Goal: Navigation & Orientation: Find specific page/section

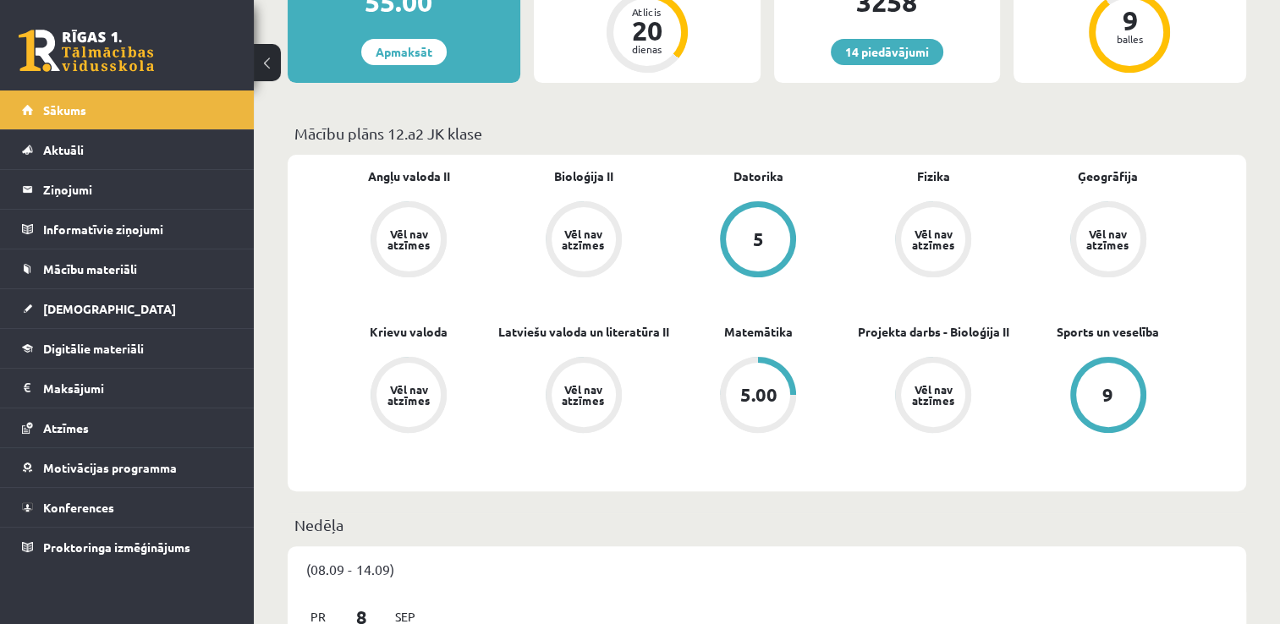
scroll to position [396, 0]
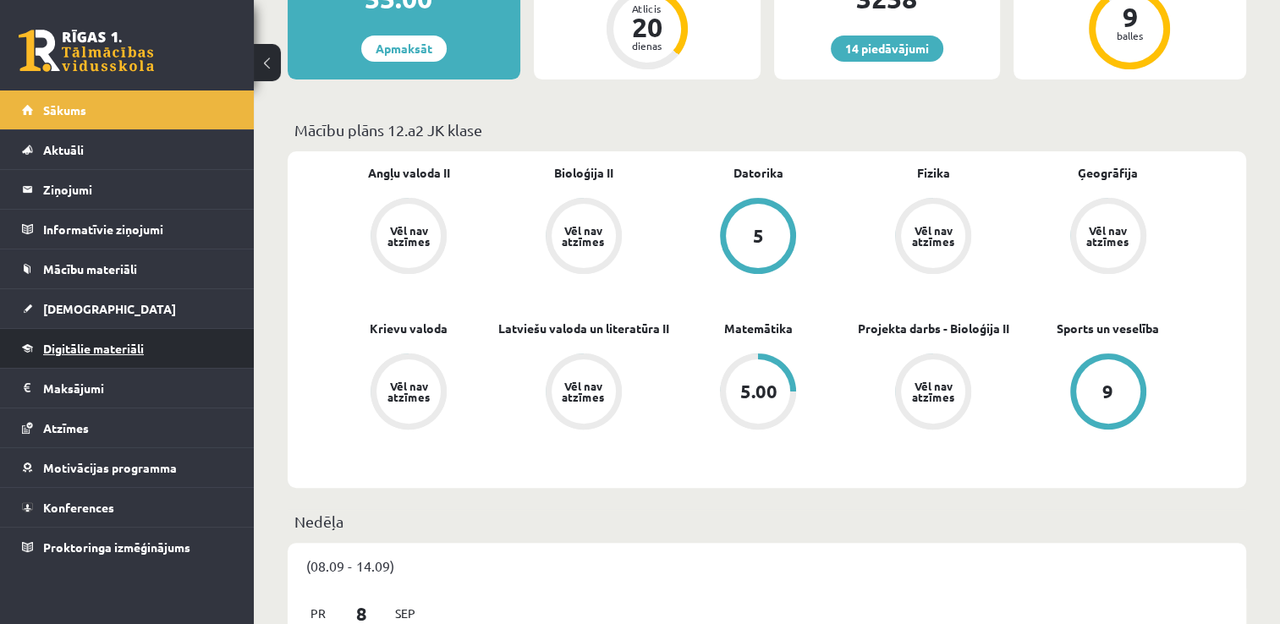
click at [163, 337] on link "Digitālie materiāli" at bounding box center [127, 348] width 211 height 39
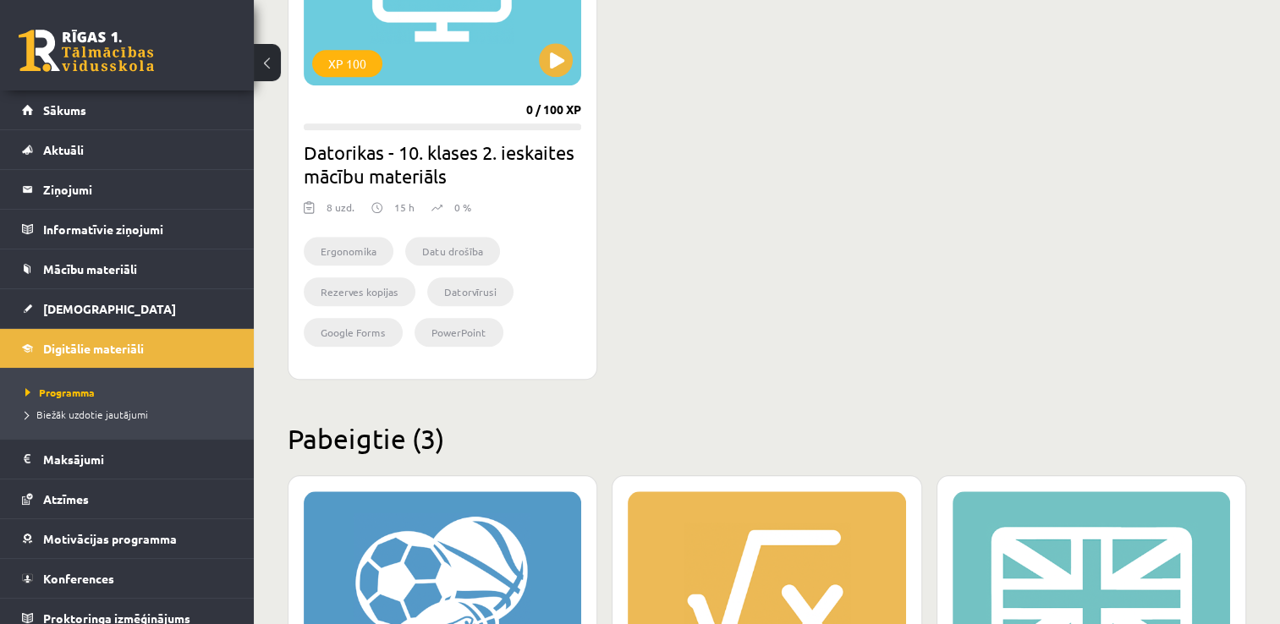
scroll to position [2102, 0]
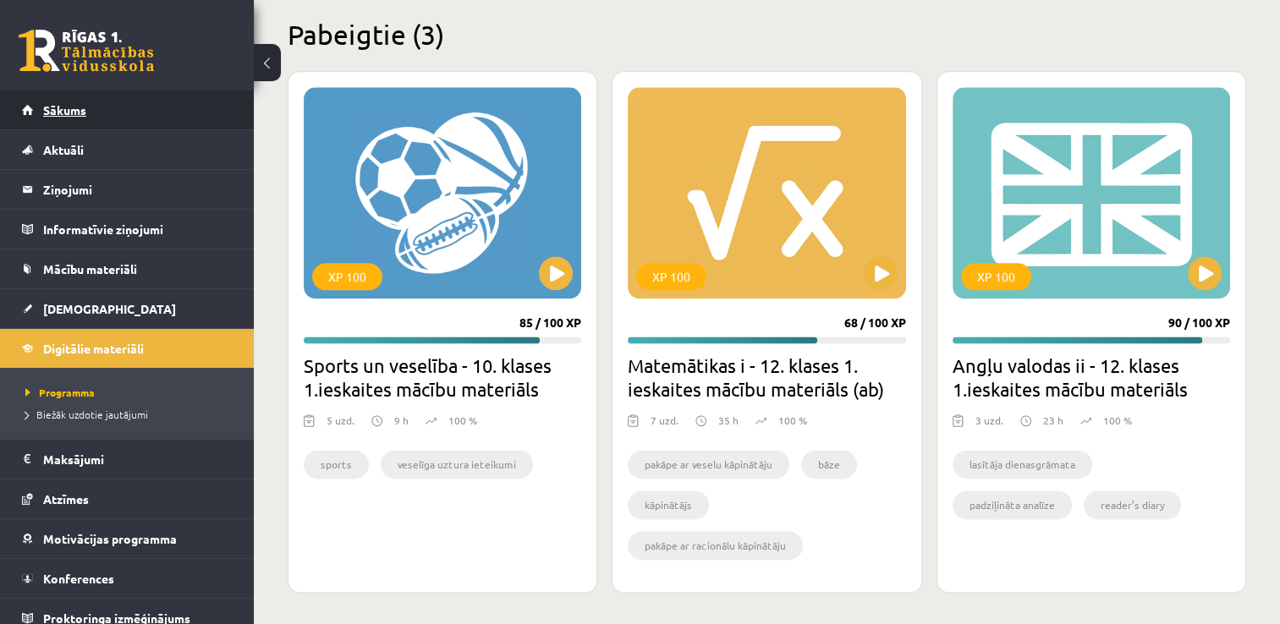
click at [163, 111] on link "Sākums" at bounding box center [127, 110] width 211 height 39
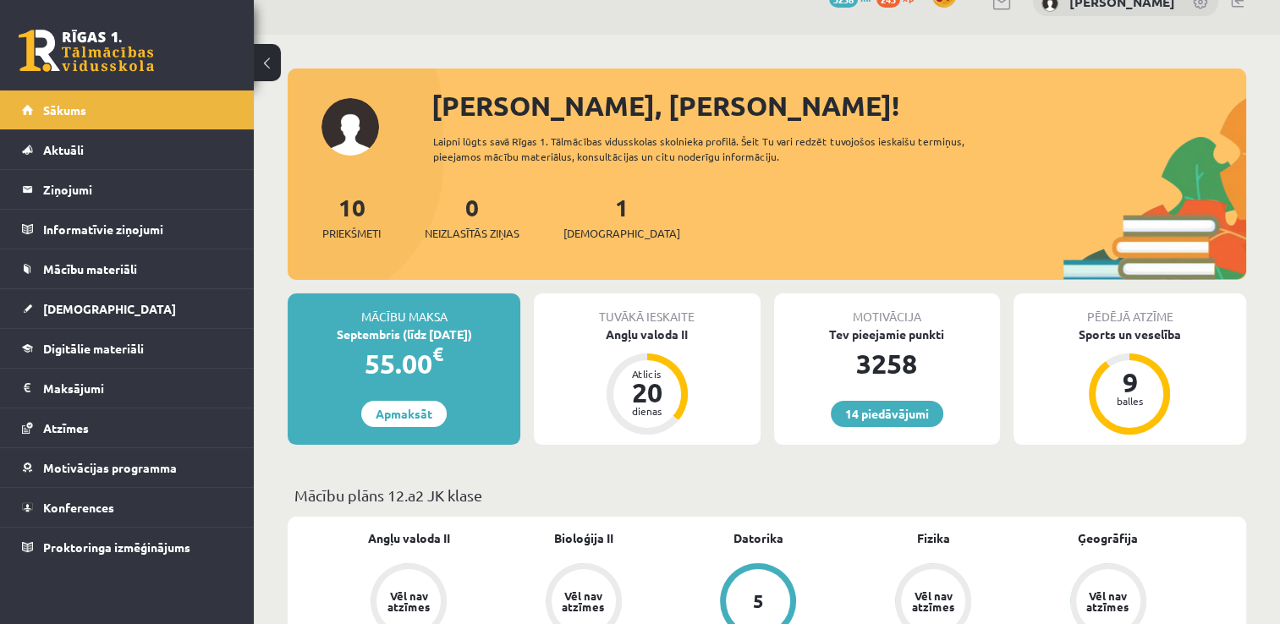
scroll to position [27, 0]
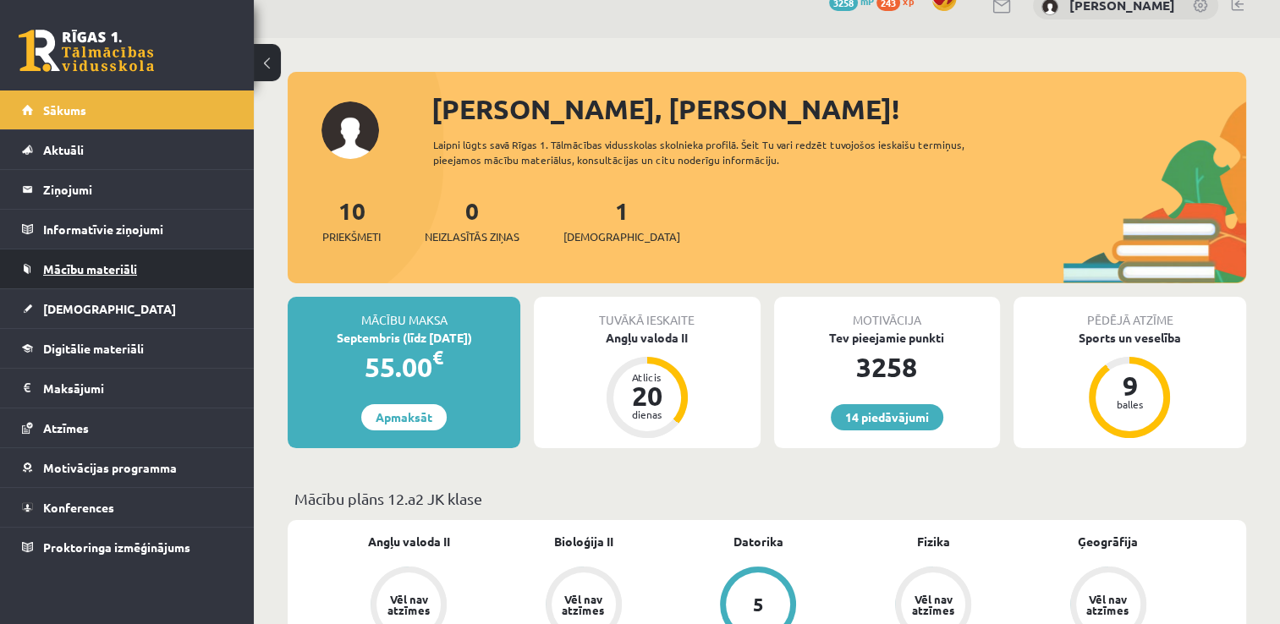
click at [152, 272] on link "Mācību materiāli" at bounding box center [127, 269] width 211 height 39
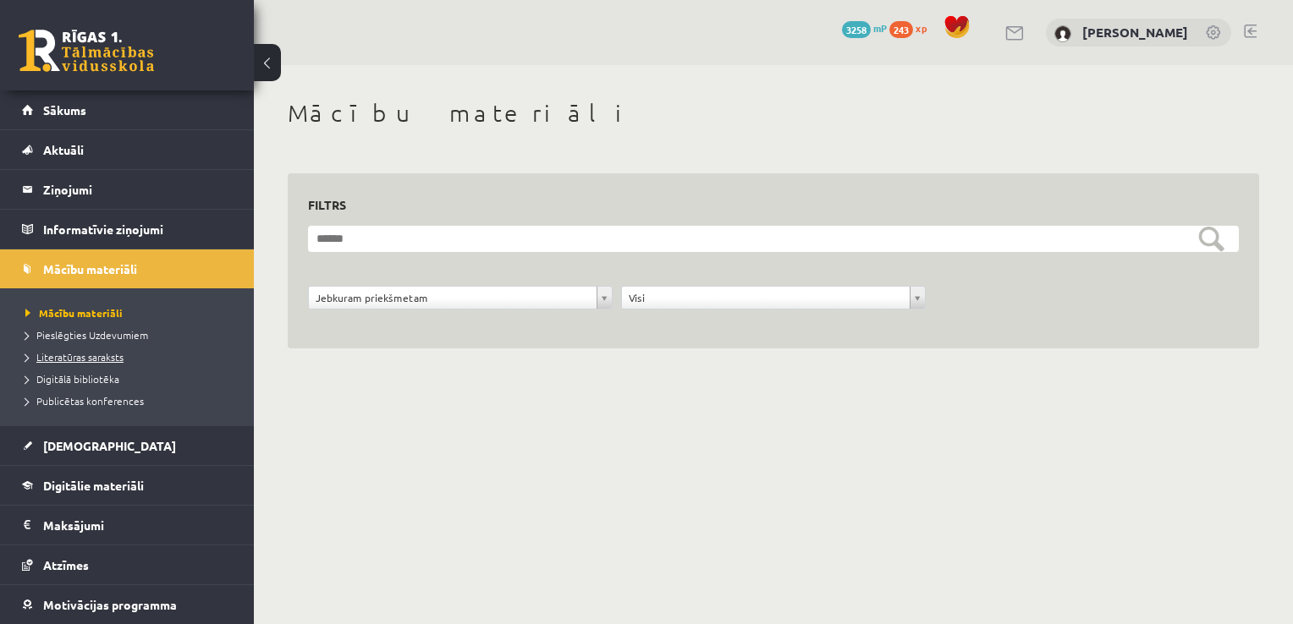
click at [81, 363] on link "Literatūras saraksts" at bounding box center [131, 356] width 212 height 15
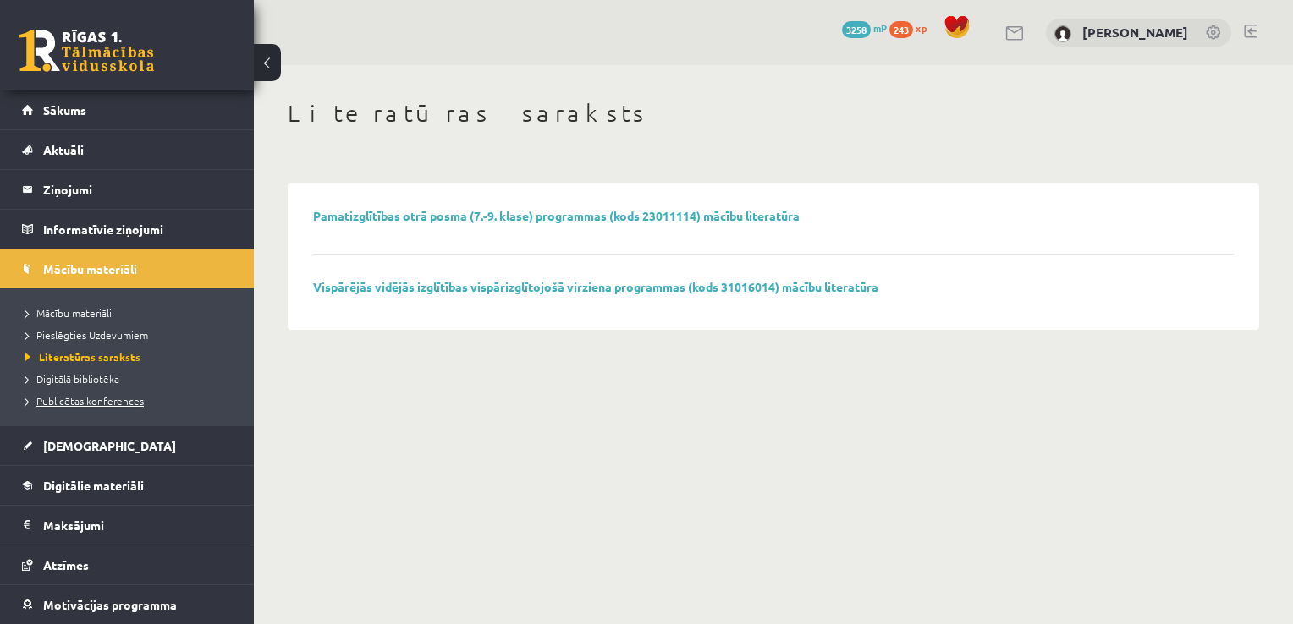
click at [89, 396] on span "Publicētas konferences" at bounding box center [84, 401] width 118 height 14
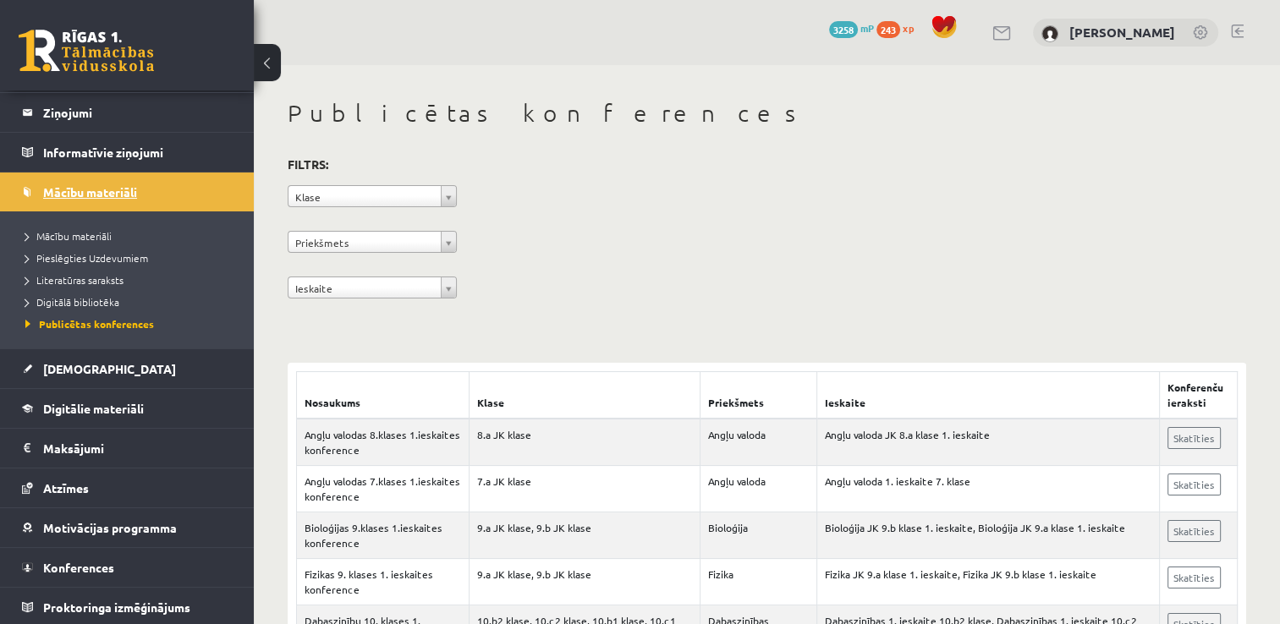
click at [148, 193] on link "Mācību materiāli" at bounding box center [127, 192] width 211 height 39
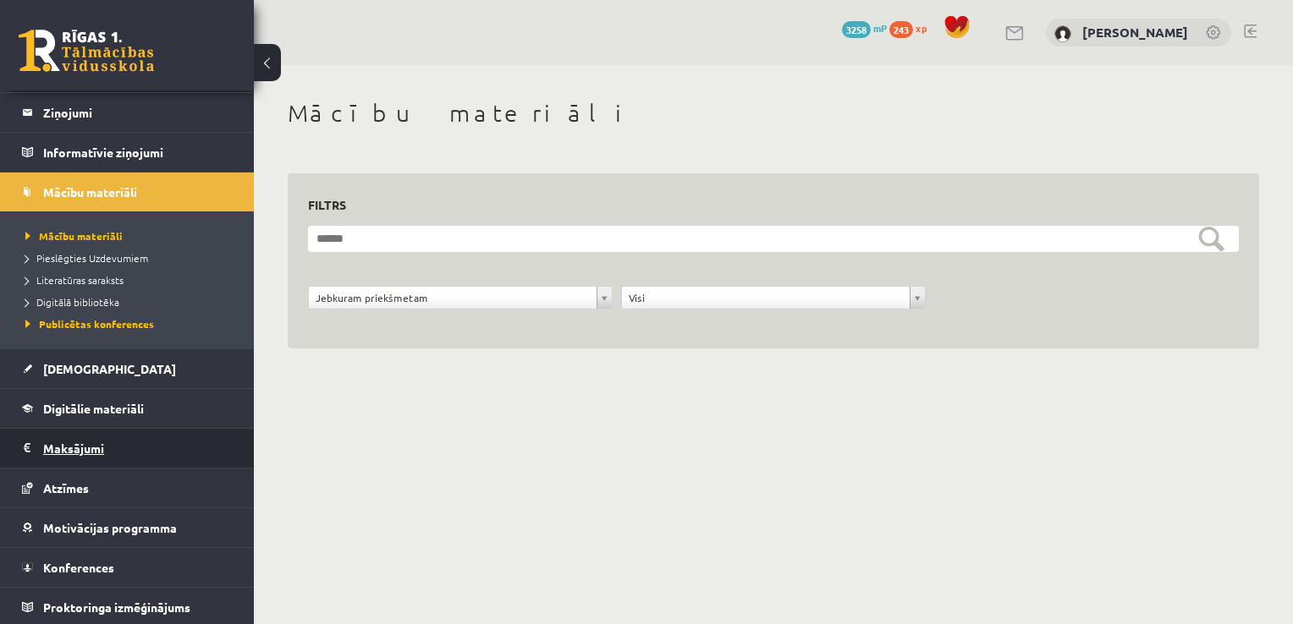
click at [138, 438] on legend "Maksājumi 0" at bounding box center [138, 448] width 190 height 39
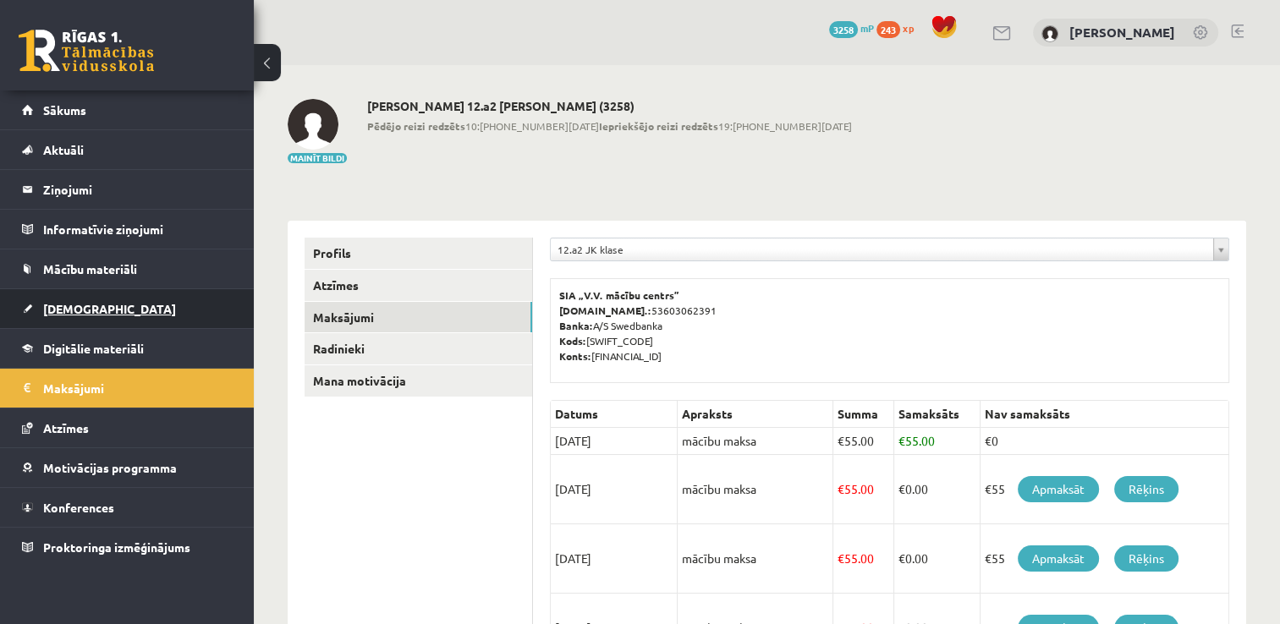
click at [179, 310] on link "[DEMOGRAPHIC_DATA]" at bounding box center [127, 308] width 211 height 39
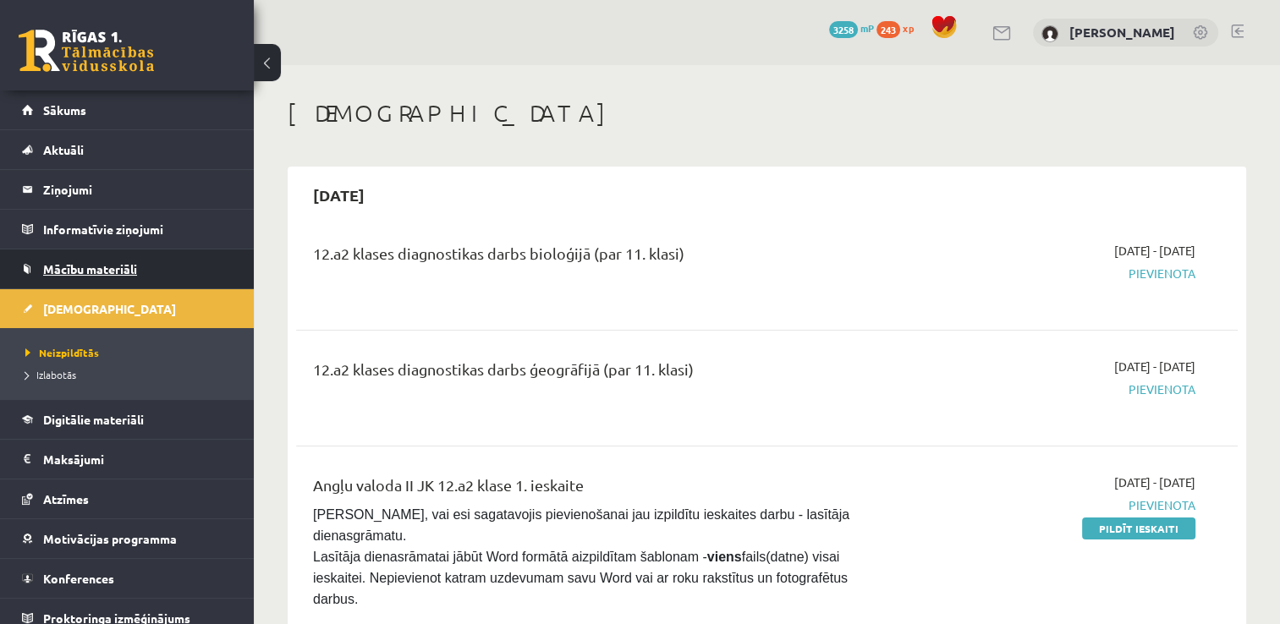
click at [186, 260] on link "Mācību materiāli" at bounding box center [127, 269] width 211 height 39
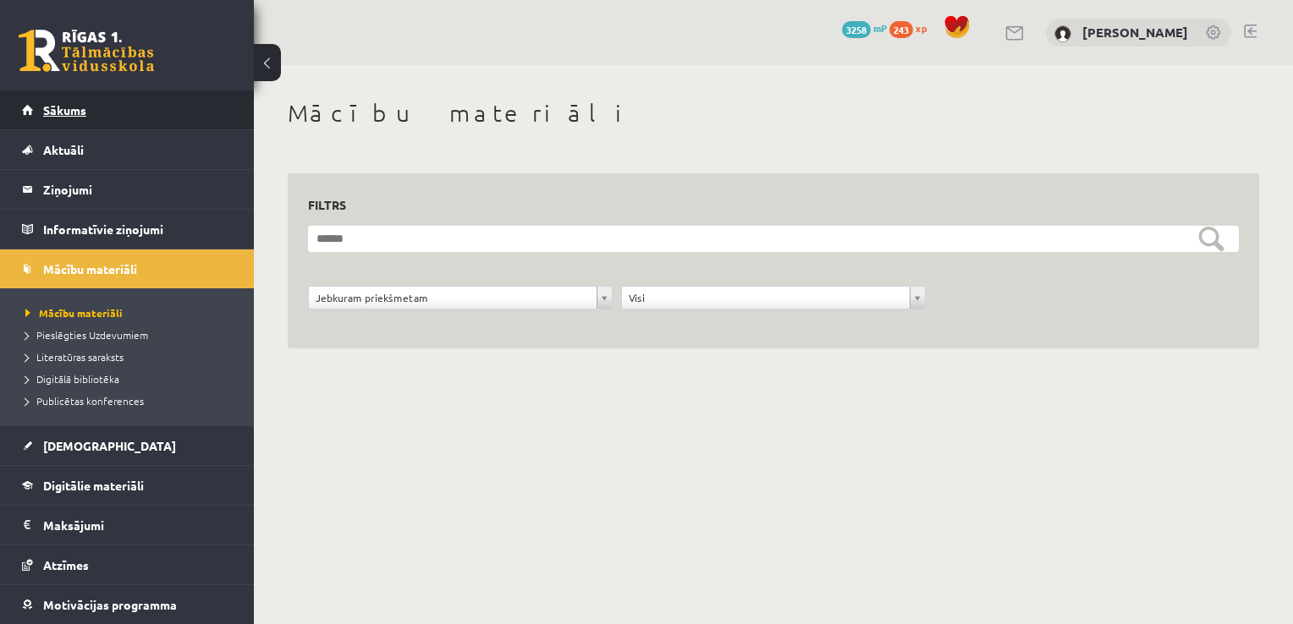
click at [182, 118] on link "Sākums" at bounding box center [127, 110] width 211 height 39
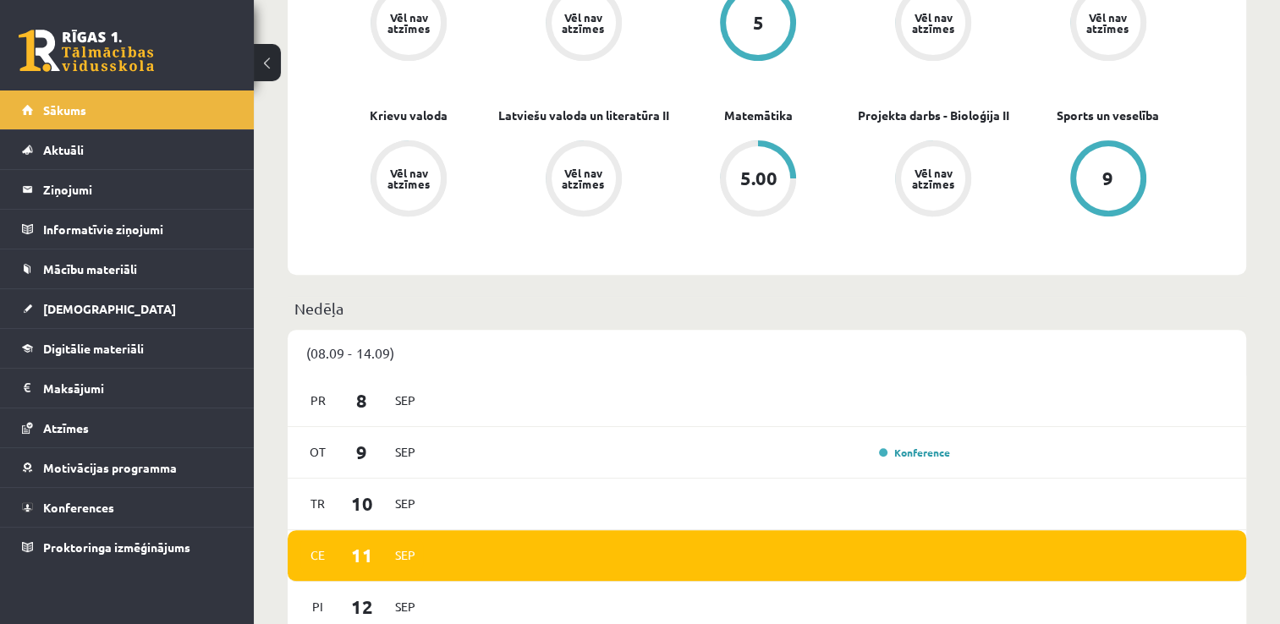
scroll to position [476, 0]
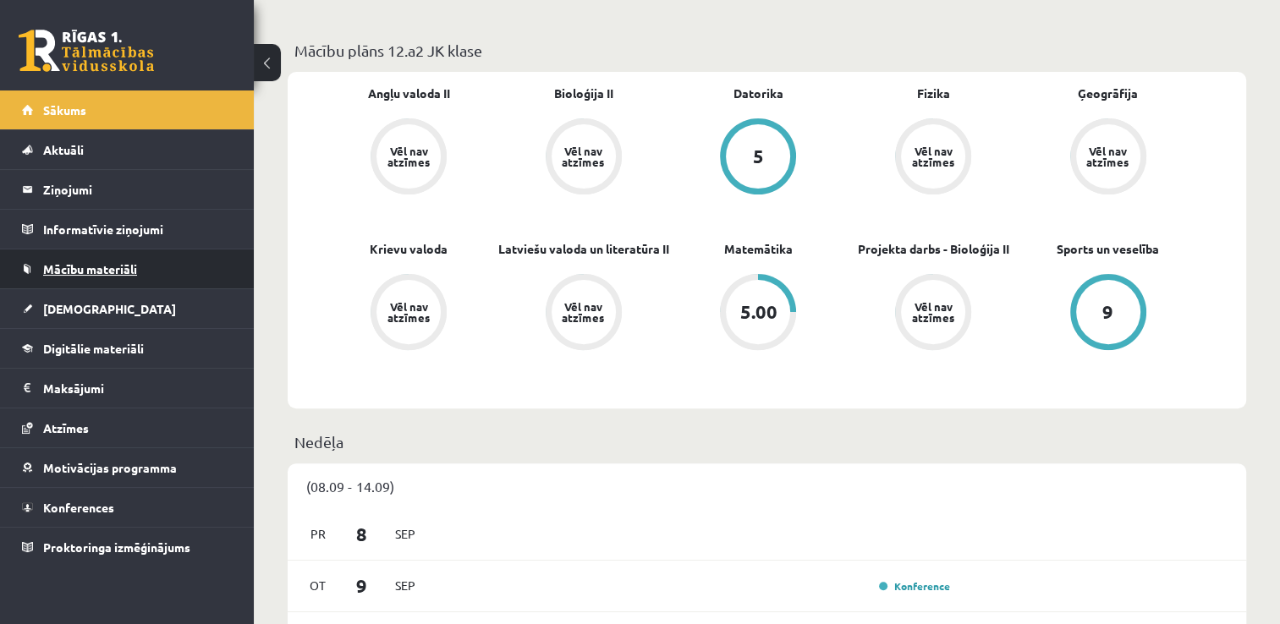
click at [206, 273] on link "Mācību materiāli" at bounding box center [127, 269] width 211 height 39
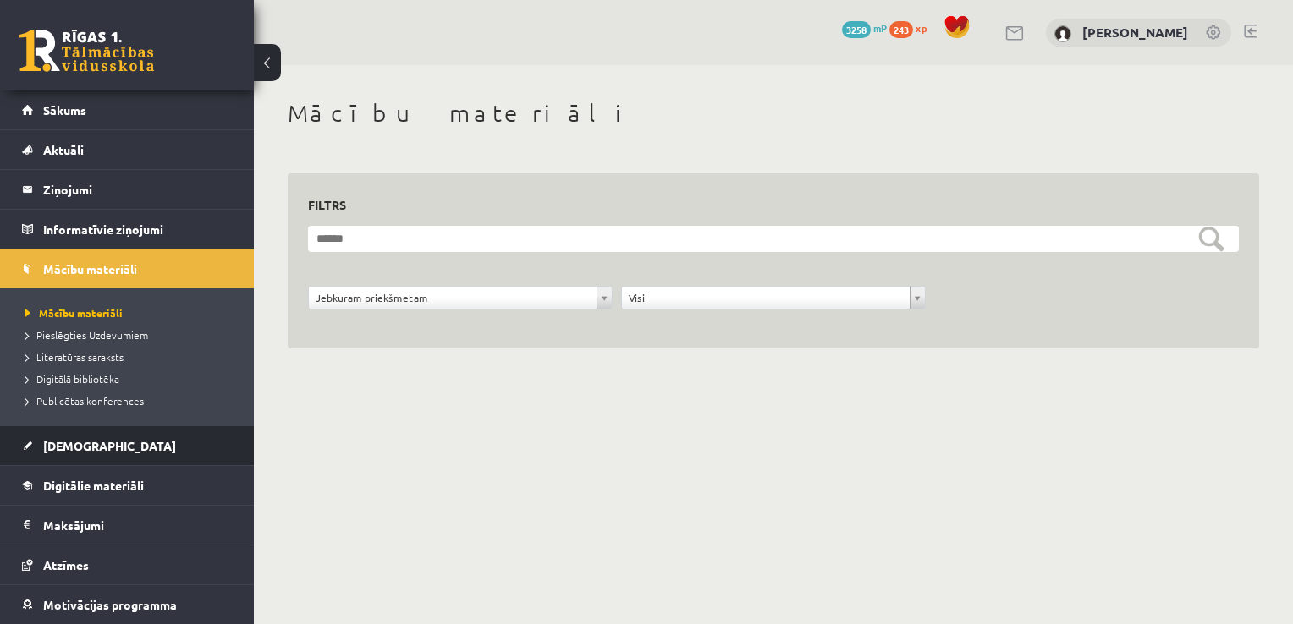
click at [108, 451] on link "[DEMOGRAPHIC_DATA]" at bounding box center [127, 445] width 211 height 39
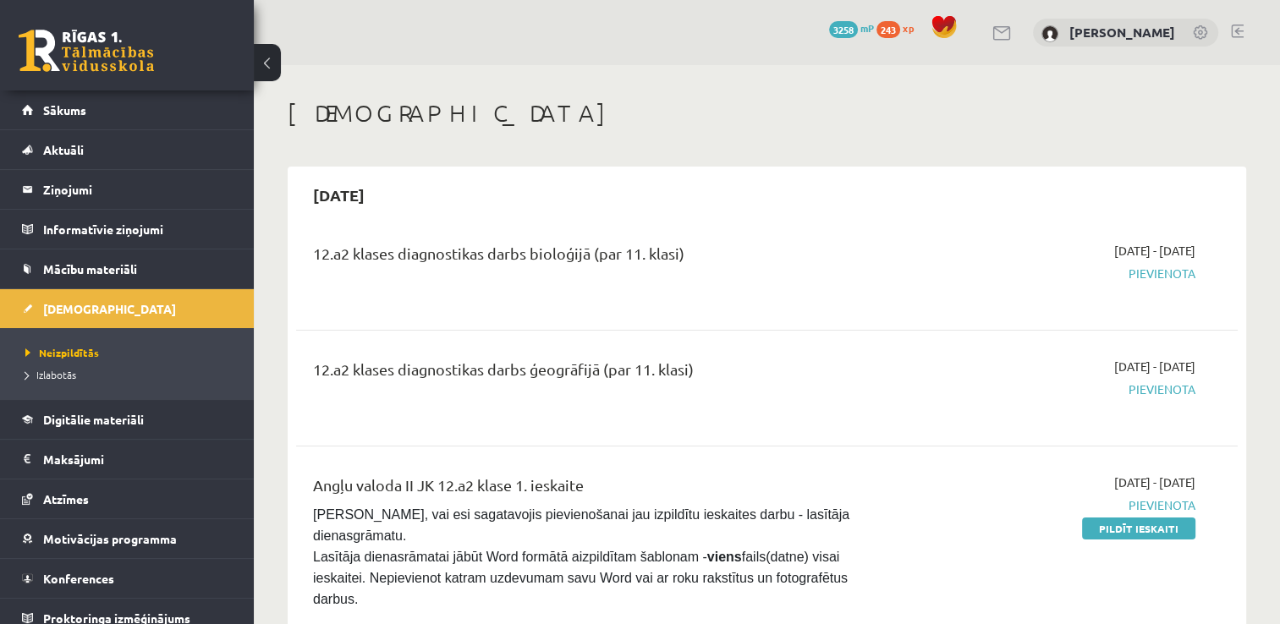
scroll to position [11, 0]
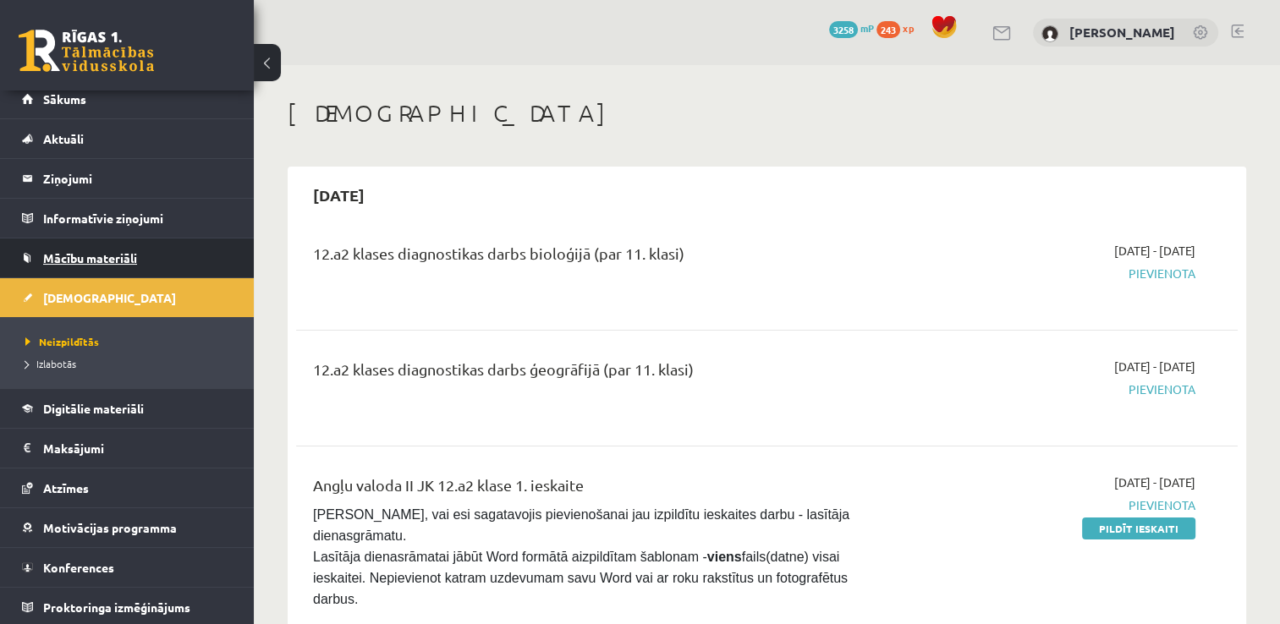
click at [117, 256] on span "Mācību materiāli" at bounding box center [90, 257] width 94 height 15
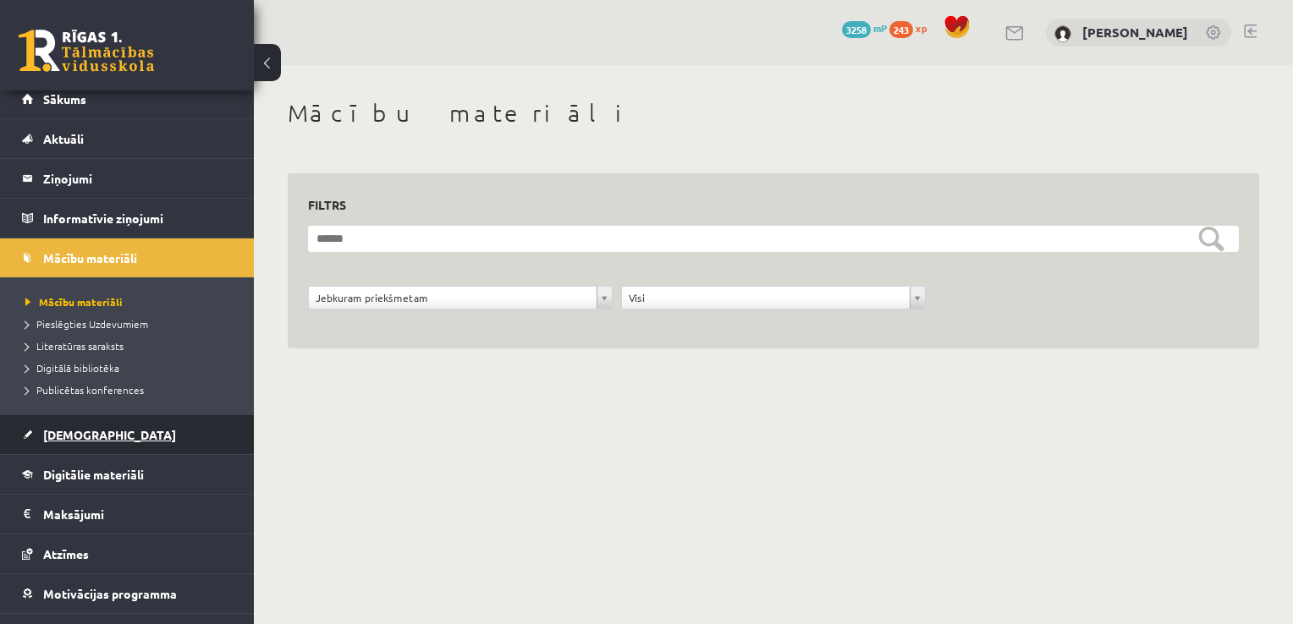
click at [116, 440] on link "[DEMOGRAPHIC_DATA]" at bounding box center [127, 434] width 211 height 39
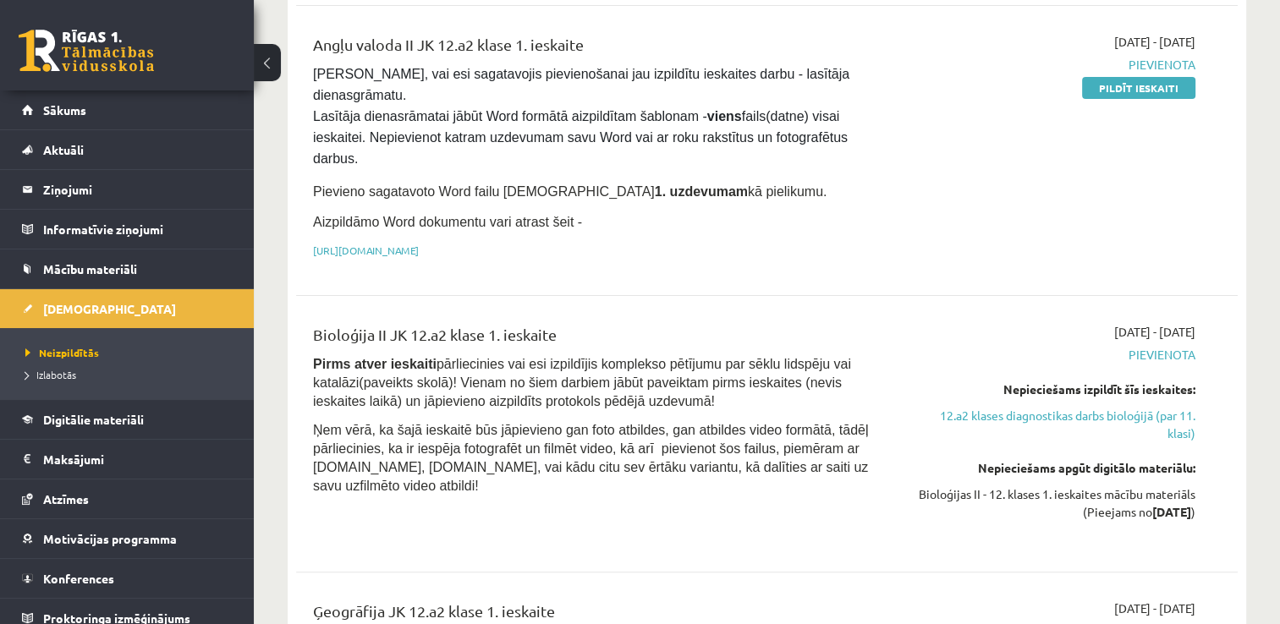
scroll to position [448, 0]
